Goal: Task Accomplishment & Management: Complete application form

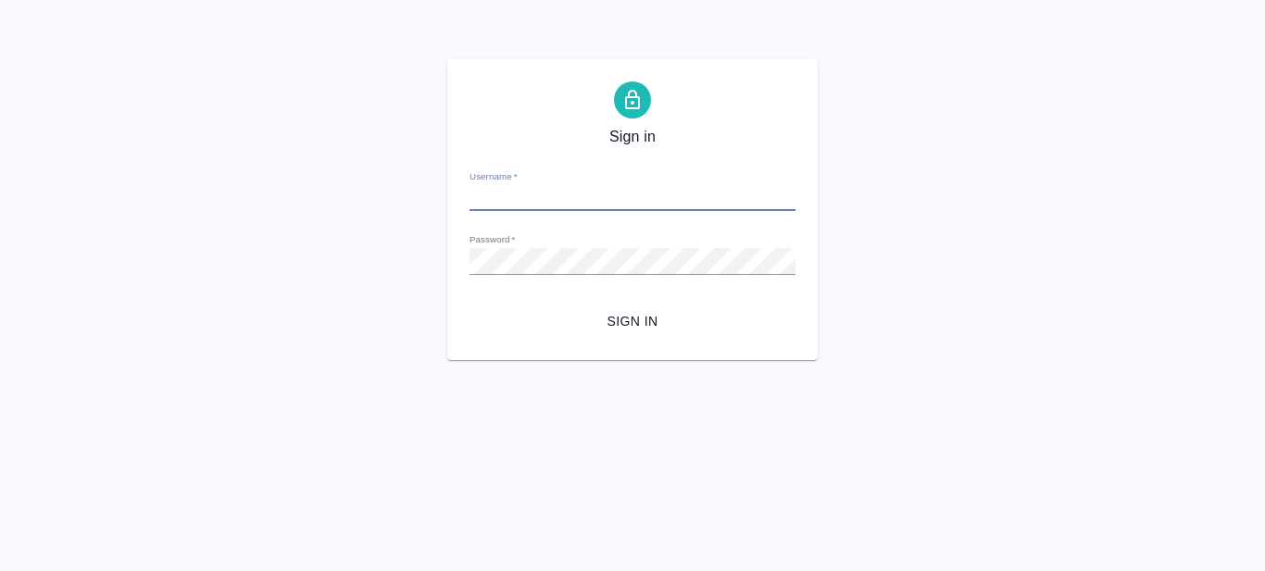
type input "[PERSON_NAME][EMAIL_ADDRESS][DOMAIN_NAME]"
click at [633, 322] on span "Sign in" at bounding box center [632, 321] width 296 height 23
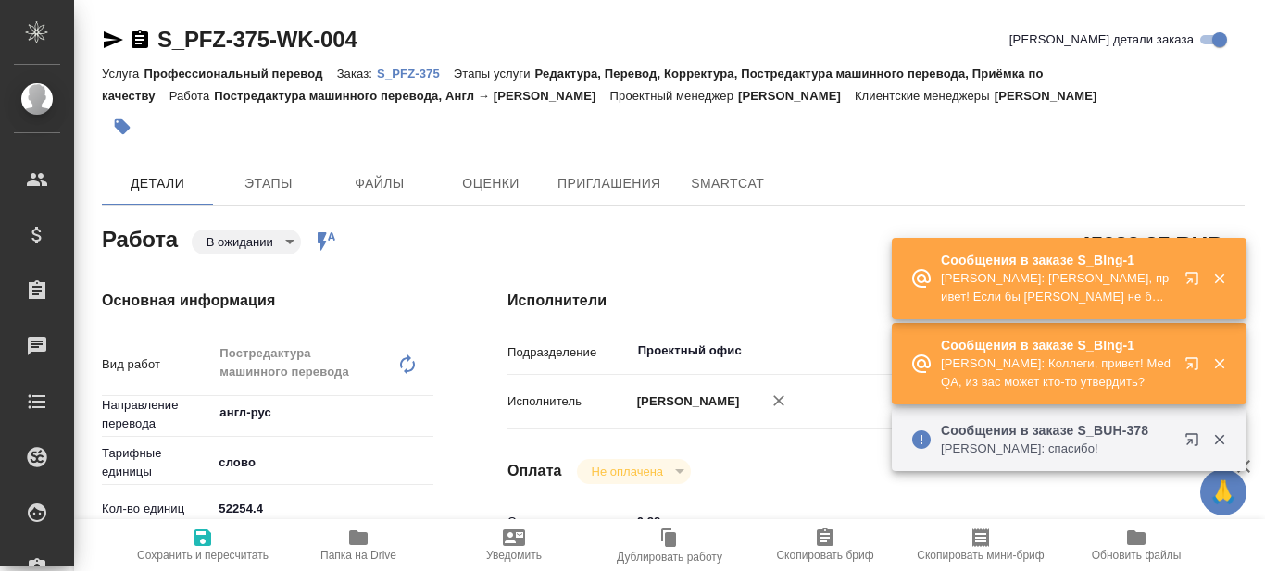
type textarea "x"
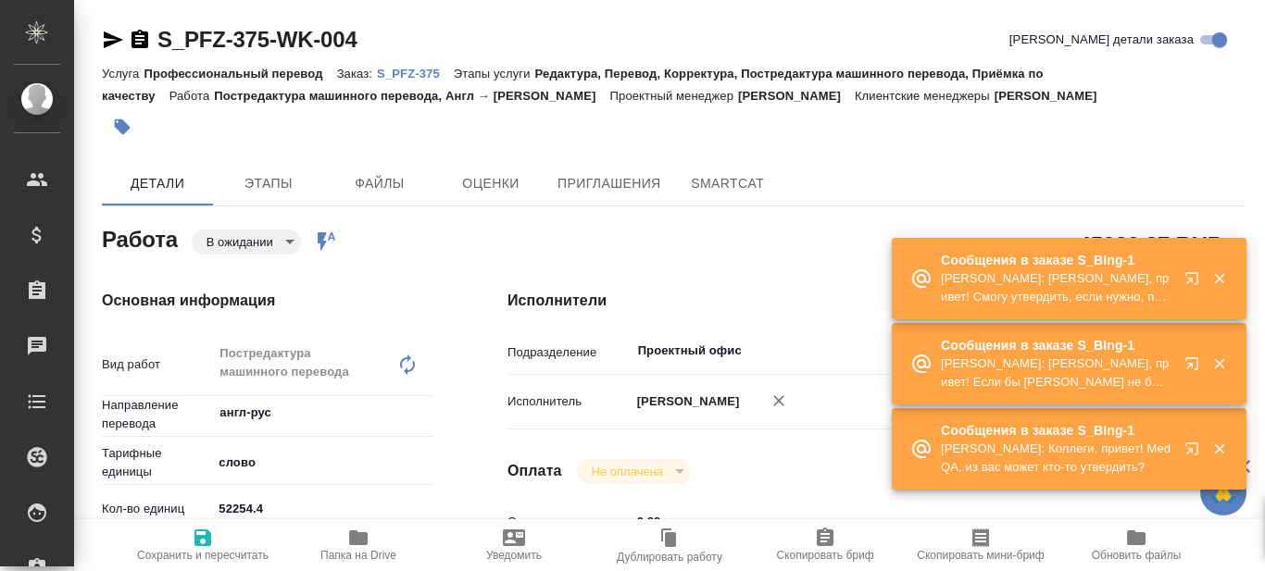
type textarea "x"
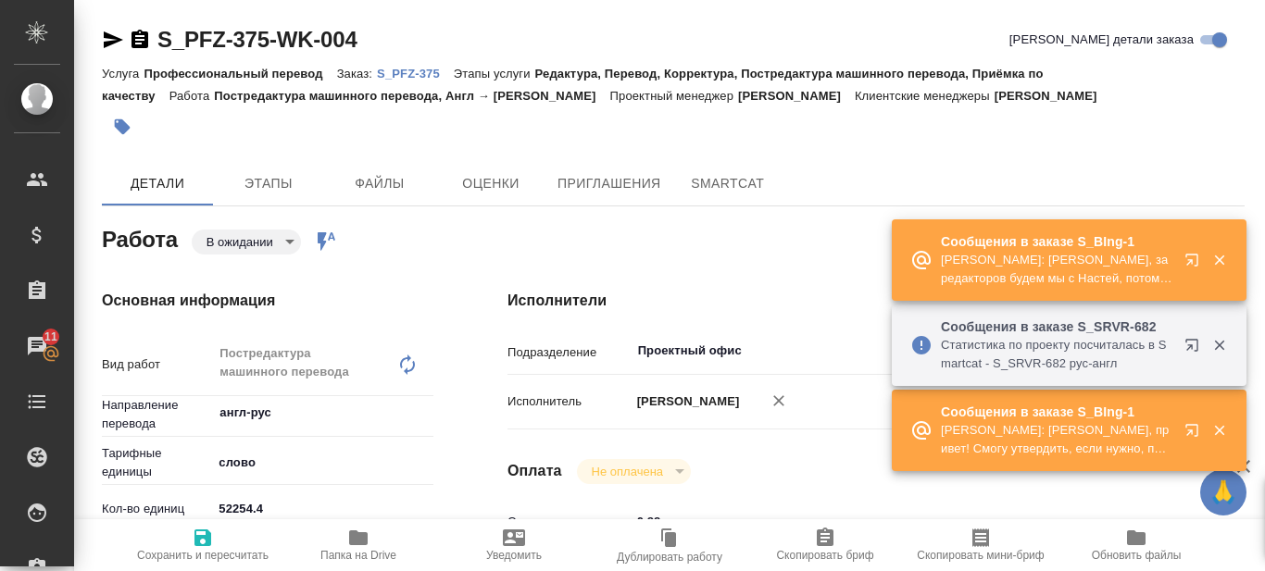
type textarea "x"
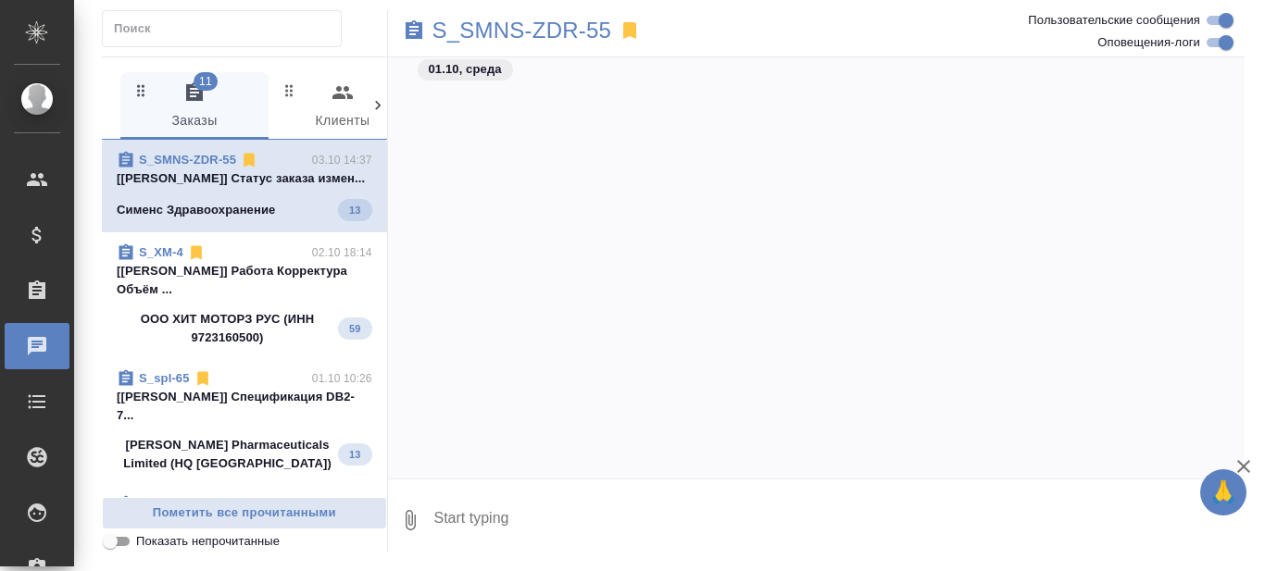
scroll to position [98793, 0]
